Goal: Find specific page/section: Find specific page/section

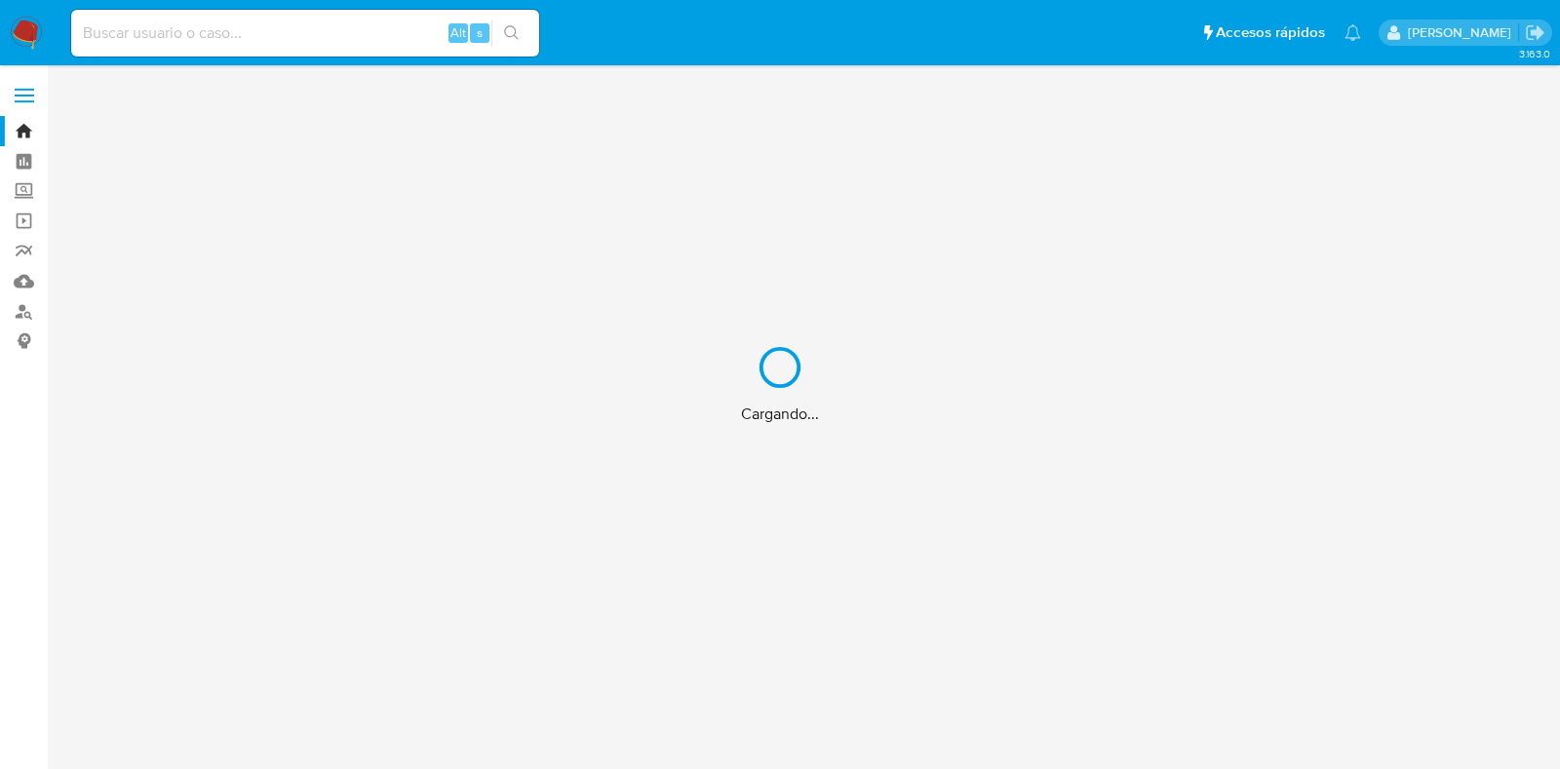
click at [278, 24] on div "Cargando..." at bounding box center [780, 384] width 1560 height 769
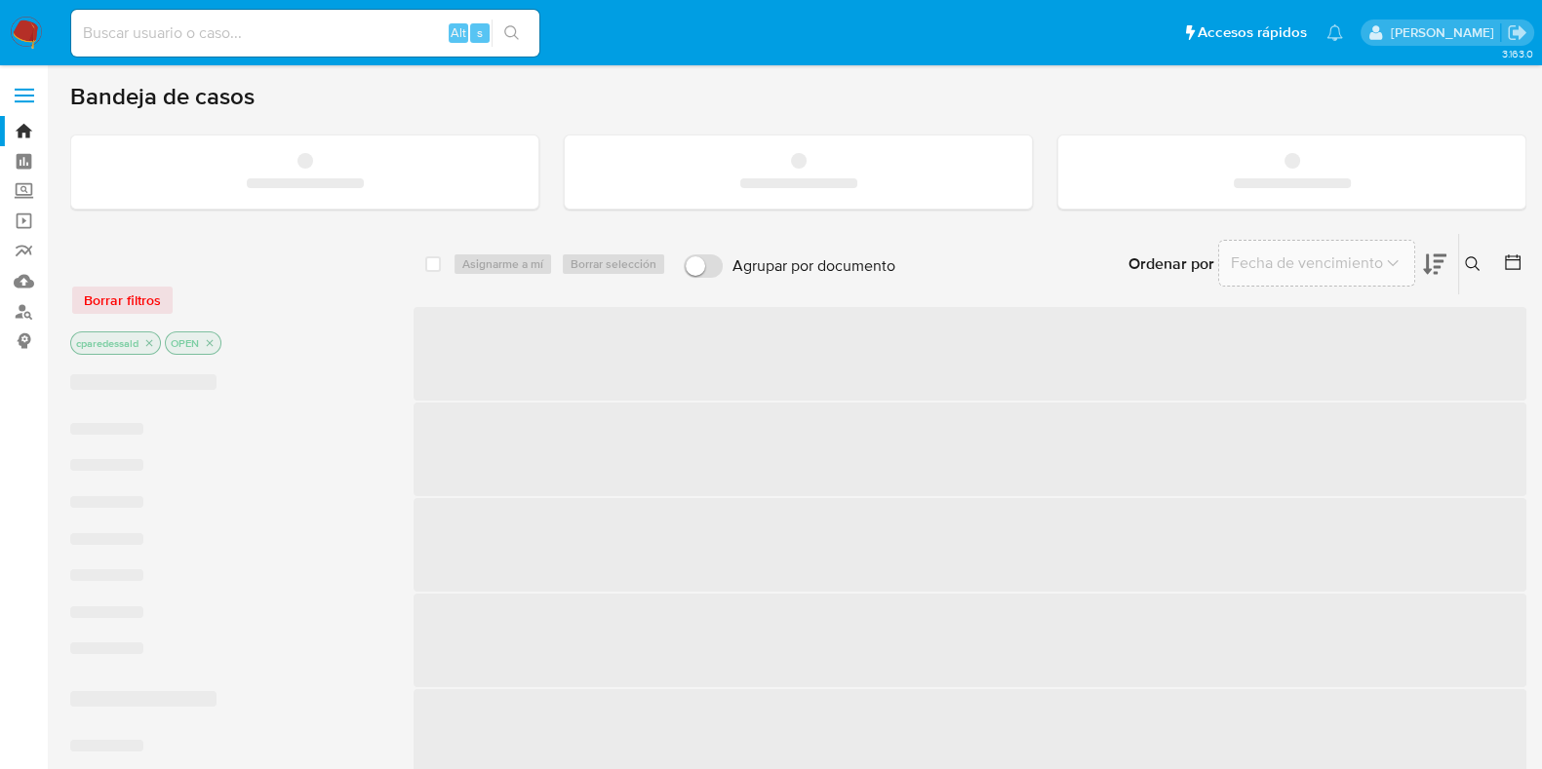
click at [295, 36] on input at bounding box center [305, 32] width 468 height 25
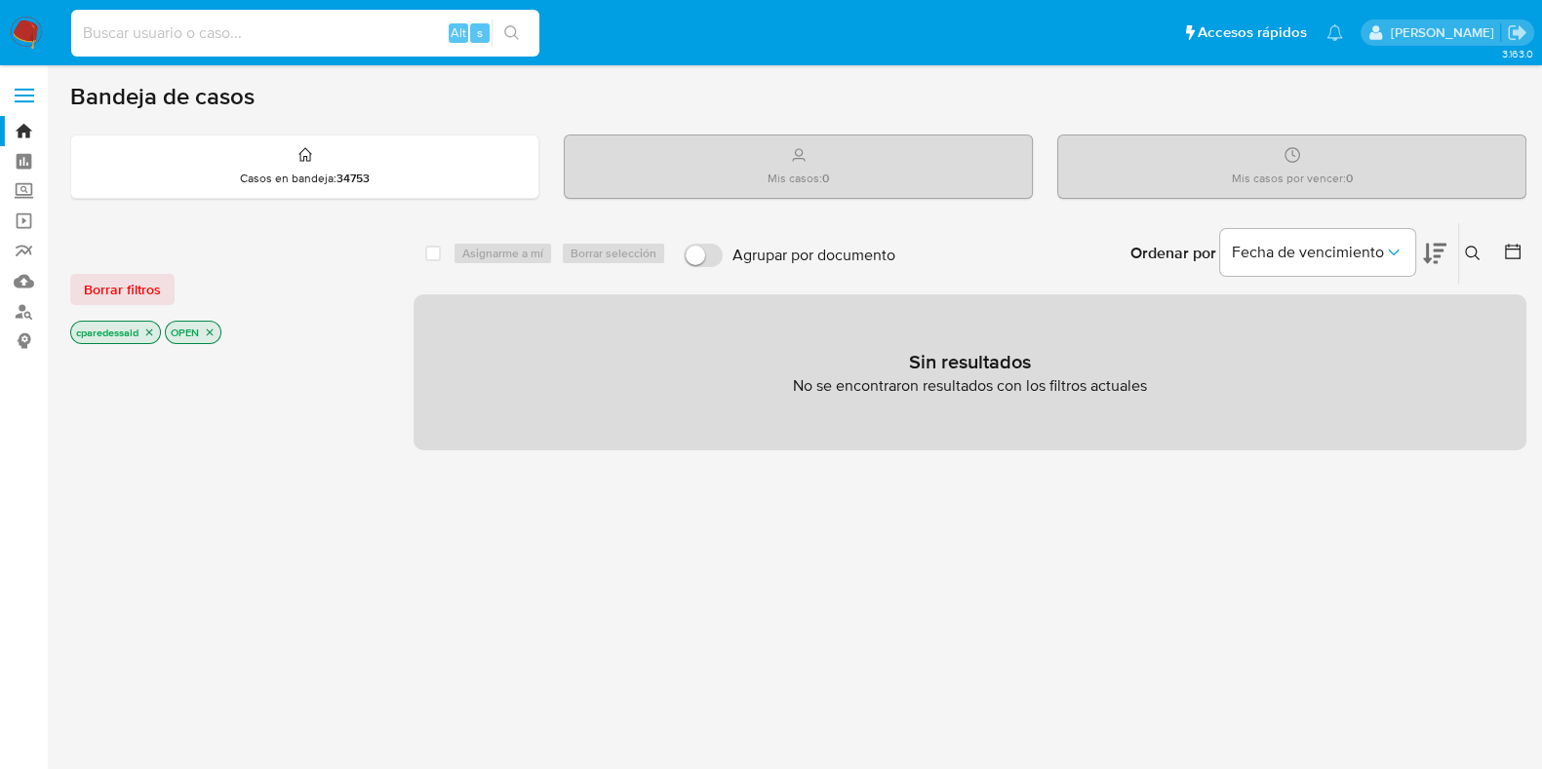
paste input "372037680"
type input "372037680"
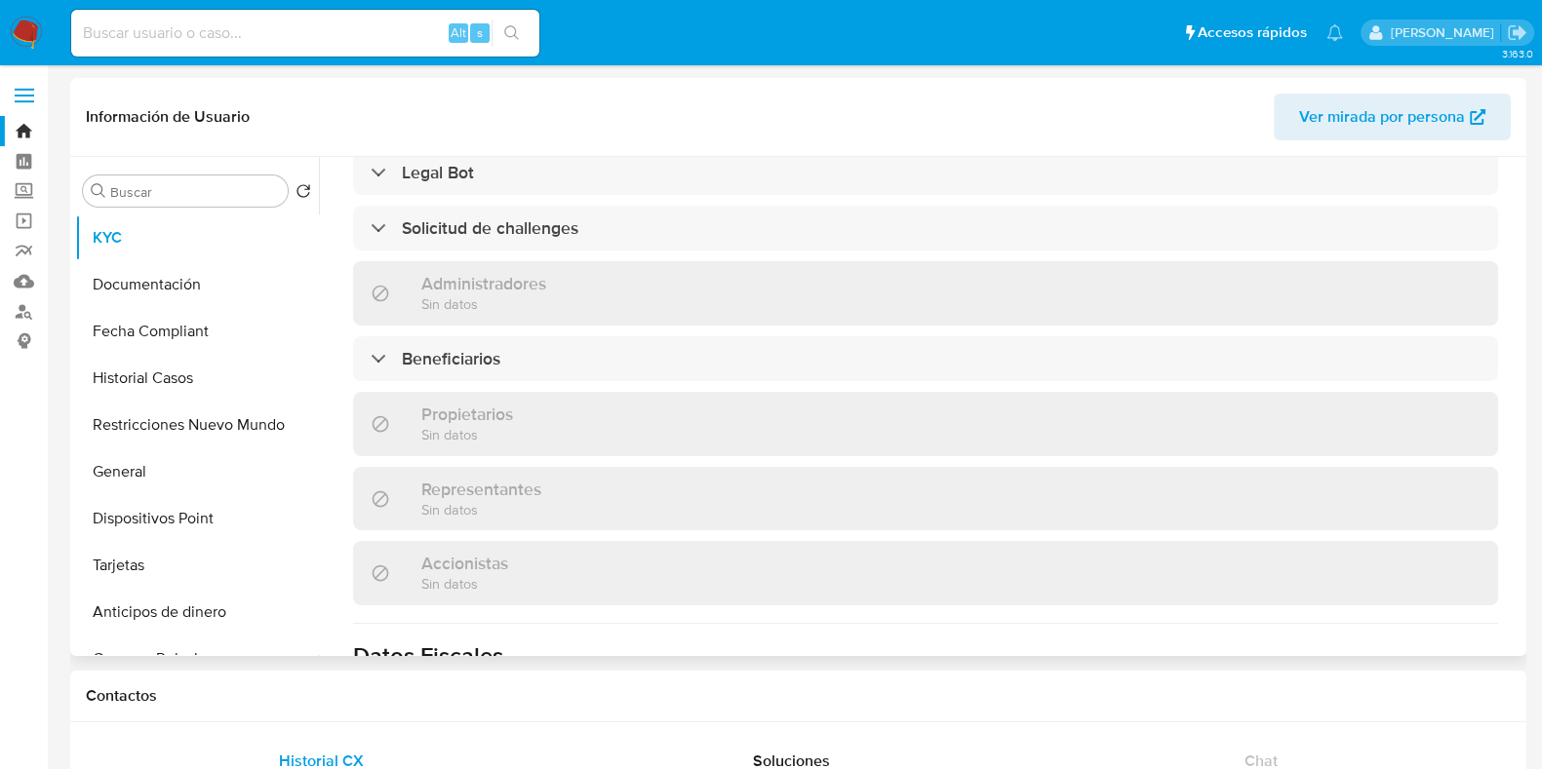
select select "10"
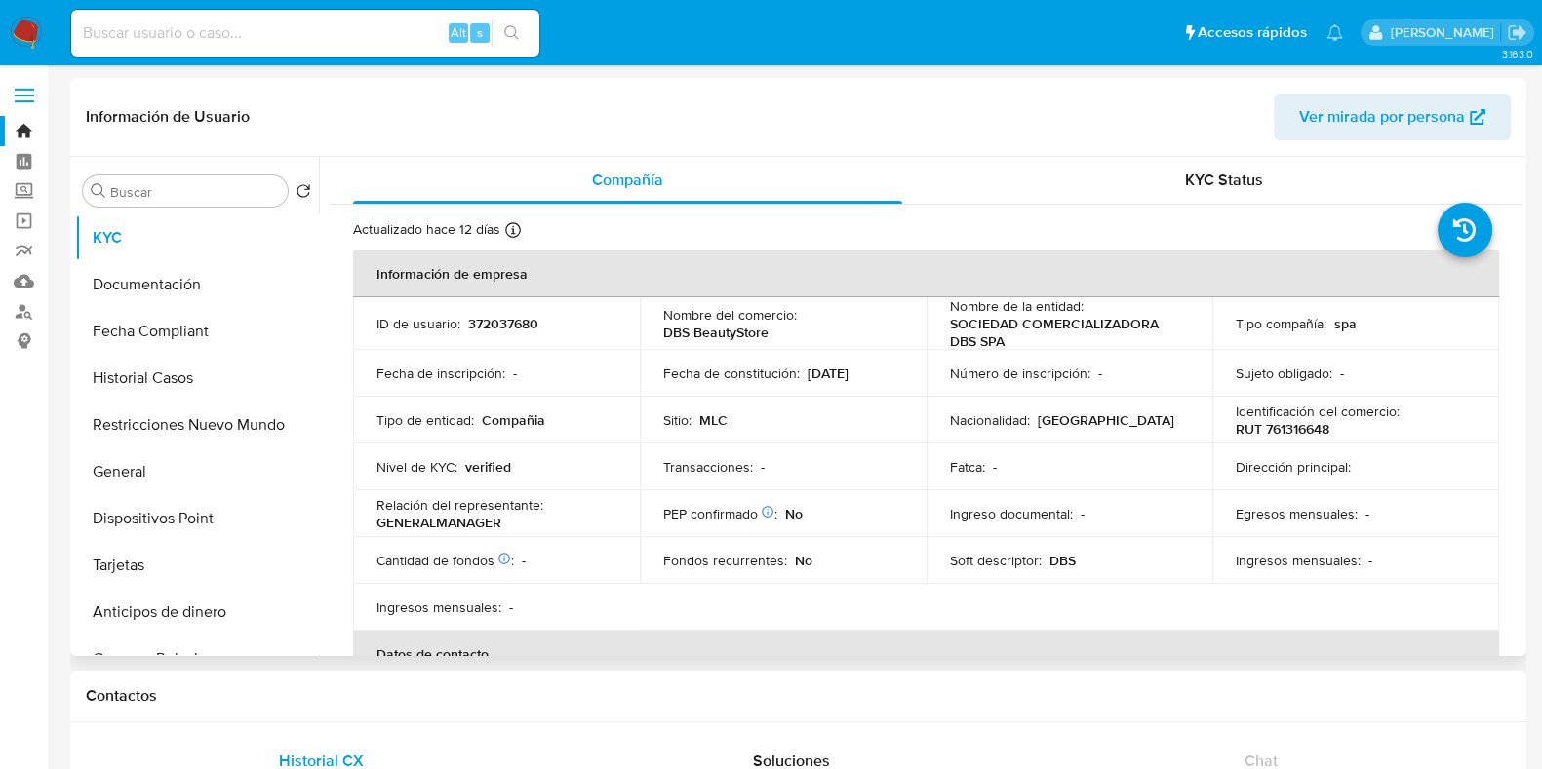
click at [1340, 124] on span "Ver mirada por persona" at bounding box center [1382, 117] width 166 height 47
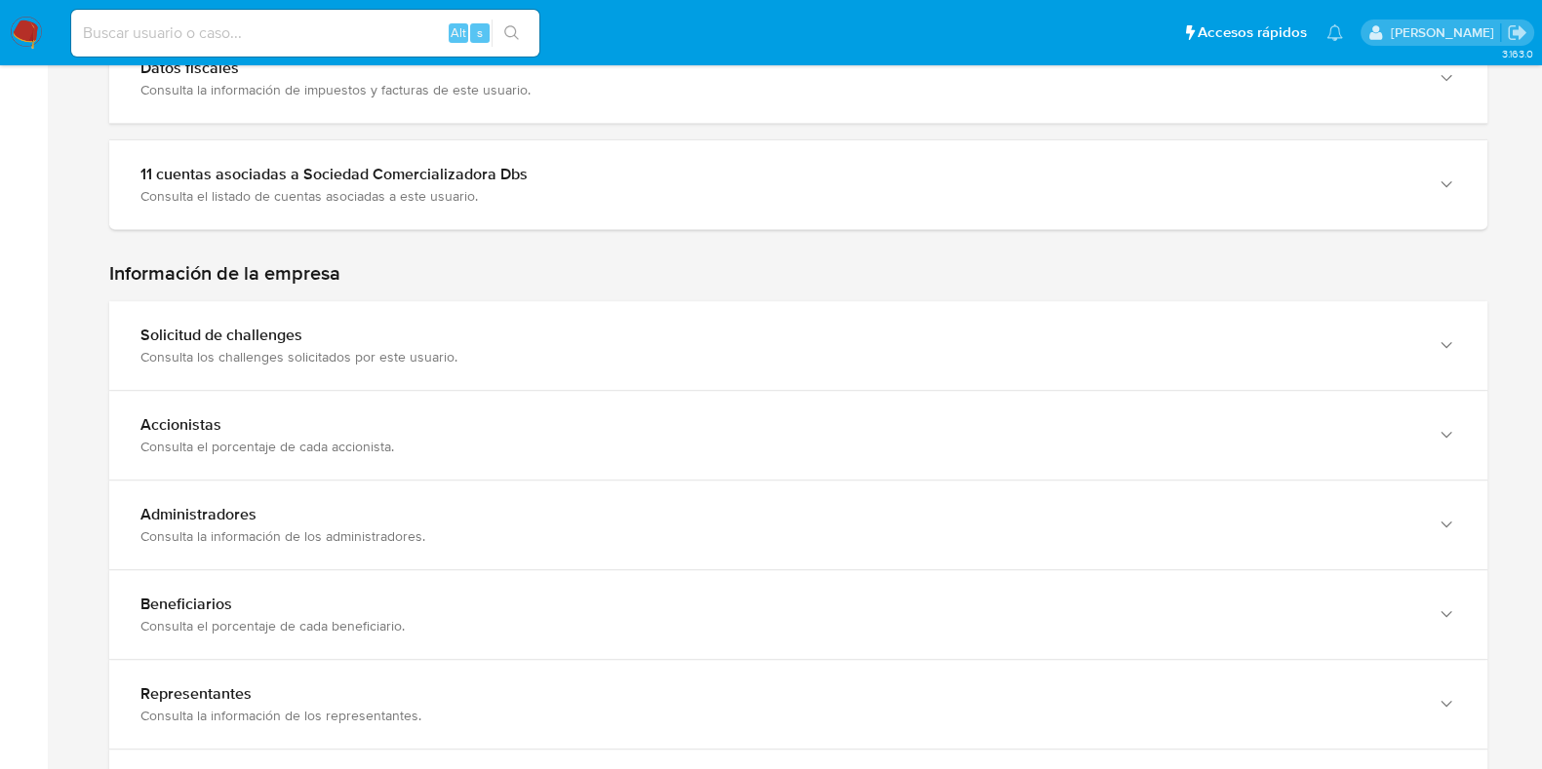
scroll to position [1059, 0]
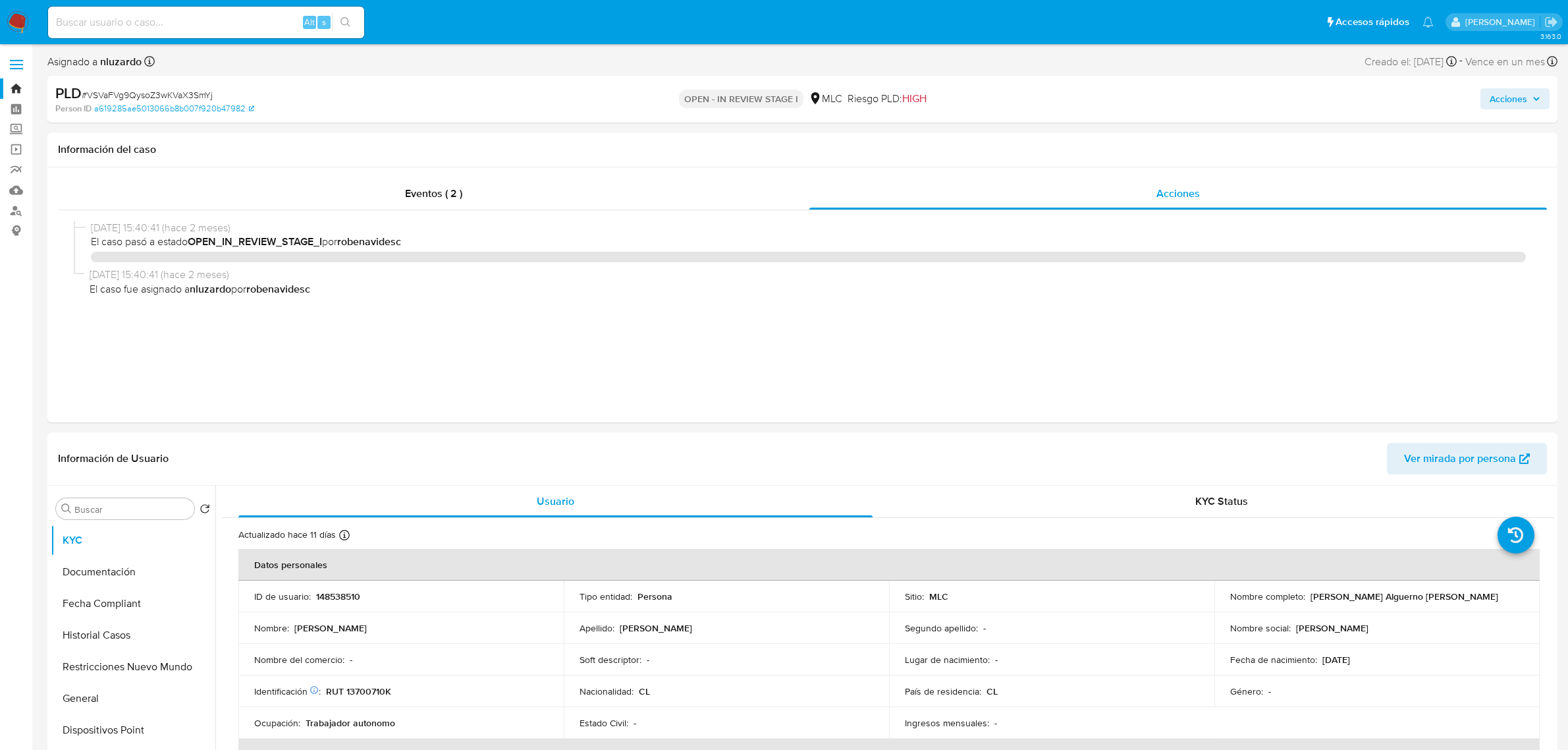
select select "10"
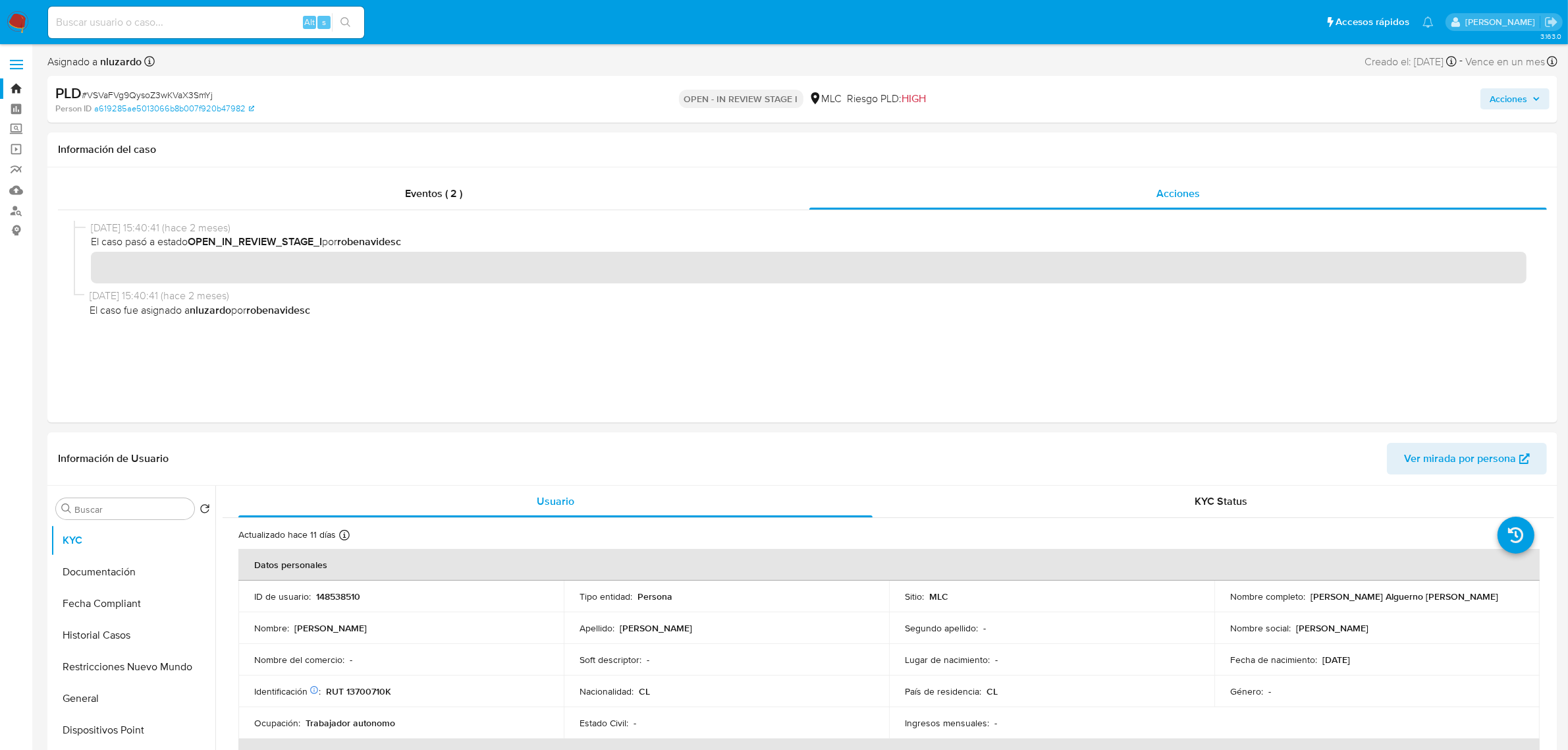
click at [231, 23] on input at bounding box center [206, 22] width 316 height 17
paste input "48914047"
type input "48914047"
click at [15, 211] on link "Buscador de personas" at bounding box center [78, 210] width 157 height 20
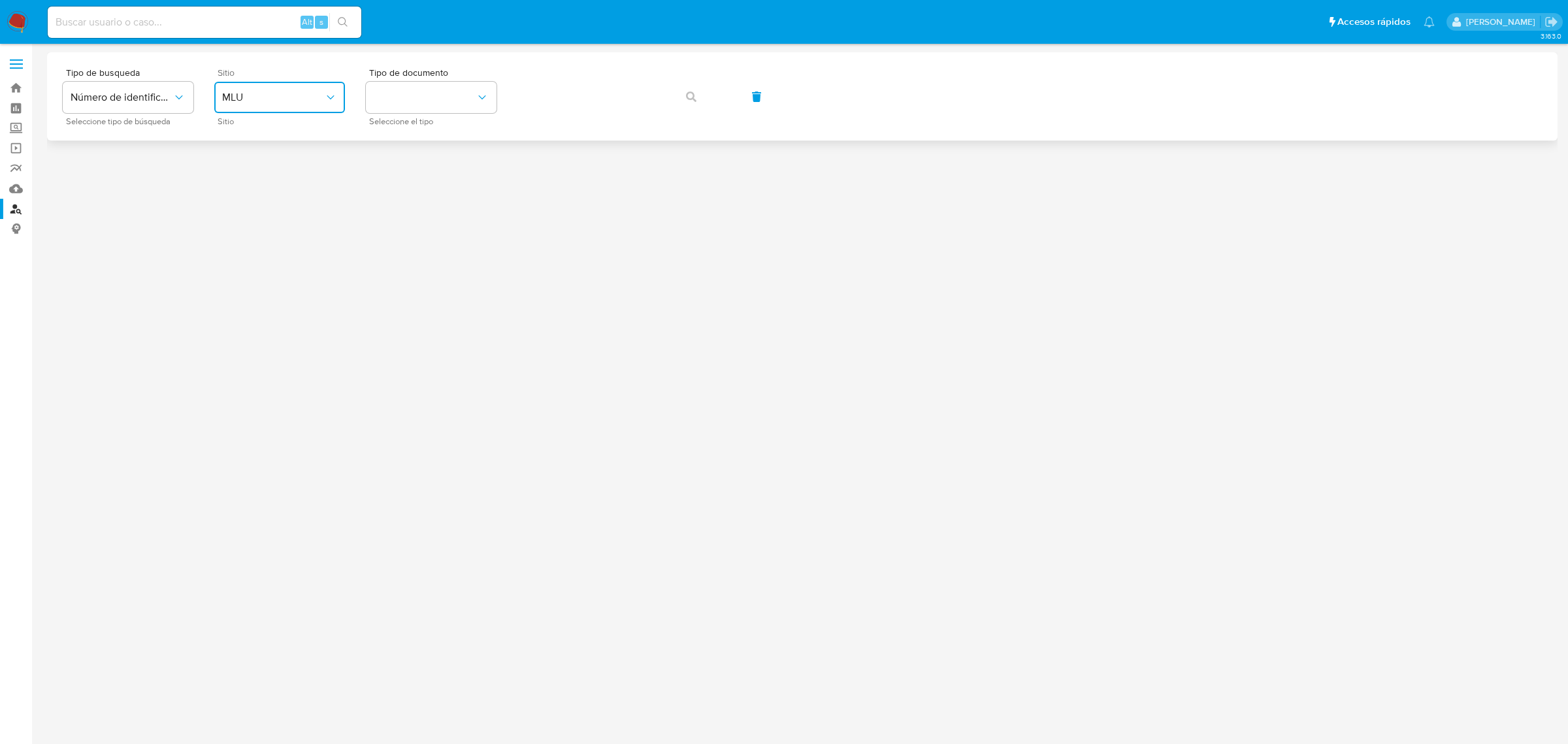
click at [262, 101] on span "MLU" at bounding box center [273, 98] width 102 height 13
click at [258, 317] on div "MLC" at bounding box center [276, 320] width 107 height 32
click at [444, 109] on button "identificationType" at bounding box center [431, 97] width 131 height 32
click at [429, 139] on div "RUT RUT" at bounding box center [428, 139] width 107 height 44
click at [688, 93] on icon "button" at bounding box center [692, 97] width 11 height 11
